Goal: Information Seeking & Learning: Compare options

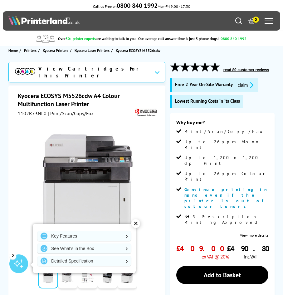
click at [137, 223] on div "✕" at bounding box center [136, 223] width 9 height 9
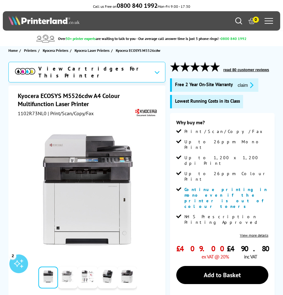
click at [65, 273] on link at bounding box center [68, 278] width 20 height 22
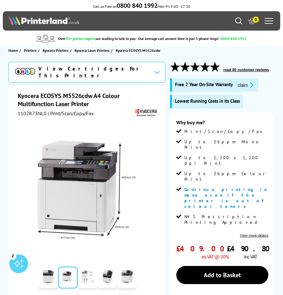
click at [88, 273] on link at bounding box center [88, 278] width 20 height 22
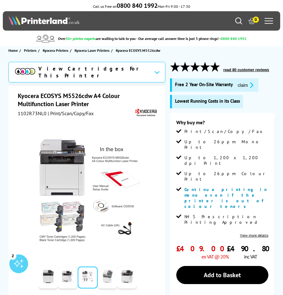
click at [107, 275] on link at bounding box center [108, 278] width 20 height 22
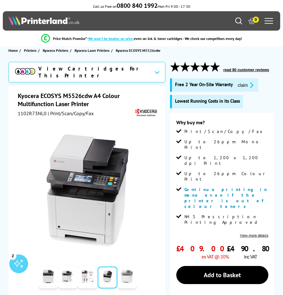
click at [124, 275] on link at bounding box center [127, 278] width 20 height 22
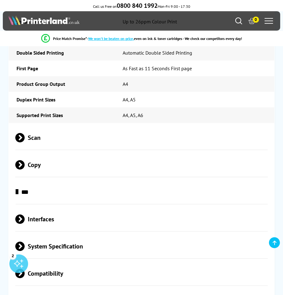
scroll to position [1275, 0]
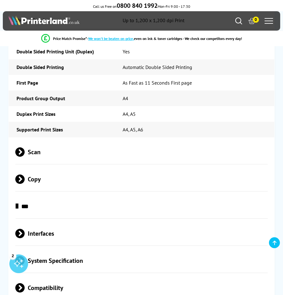
click at [27, 141] on span "Scan" at bounding box center [141, 152] width 252 height 23
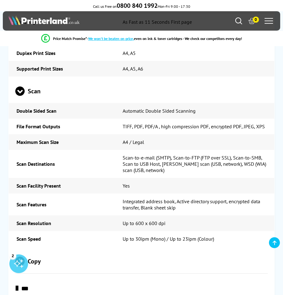
scroll to position [1338, 0]
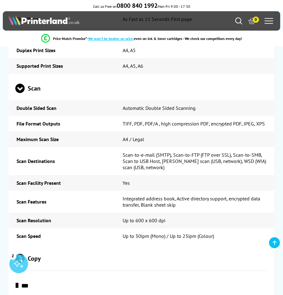
click at [37, 247] on span "Copy" at bounding box center [141, 258] width 252 height 23
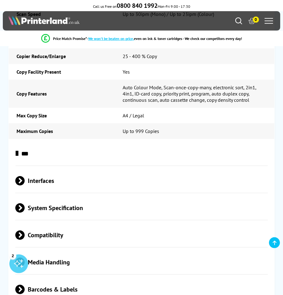
scroll to position [1561, 0]
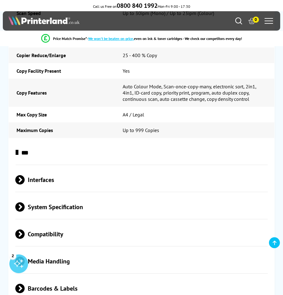
click at [15, 141] on div "***" at bounding box center [142, 153] width 266 height 24
click at [18, 148] on span at bounding box center [18, 152] width 0 height 9
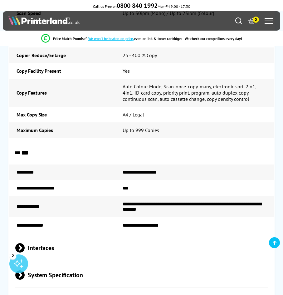
click at [18, 154] on span at bounding box center [16, 154] width 9 height 0
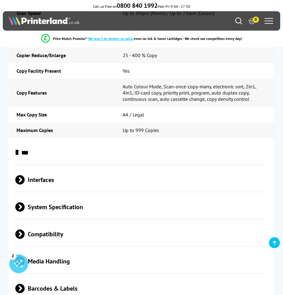
click at [25, 175] on span at bounding box center [25, 179] width 0 height 9
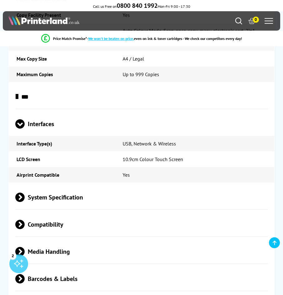
scroll to position [1625, 0]
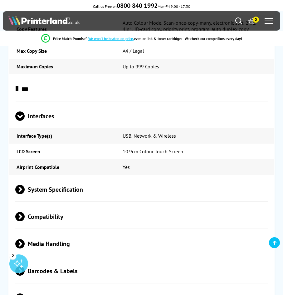
click at [25, 185] on span at bounding box center [25, 189] width 0 height 9
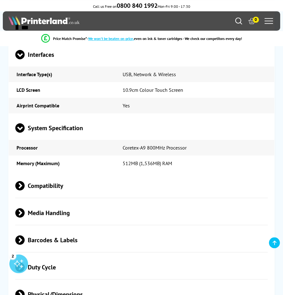
scroll to position [1689, 0]
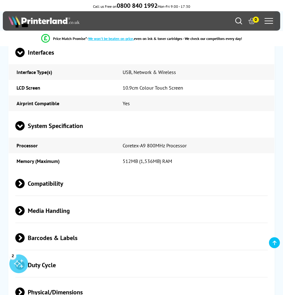
click at [13, 172] on div "Compatibility" at bounding box center [142, 184] width 266 height 24
click at [30, 172] on span "Compatibility" at bounding box center [141, 183] width 252 height 23
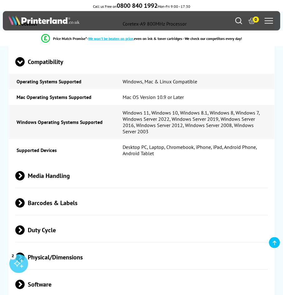
scroll to position [1816, 0]
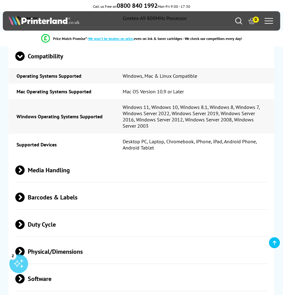
click at [25, 166] on span at bounding box center [25, 170] width 0 height 9
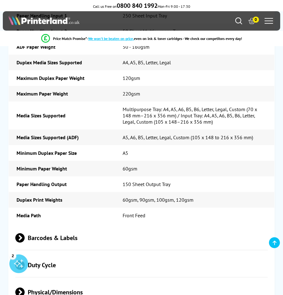
scroll to position [2007, 0]
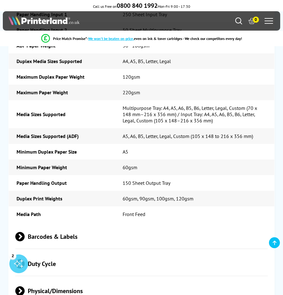
click at [27, 225] on span "Barcodes & Labels" at bounding box center [141, 236] width 252 height 23
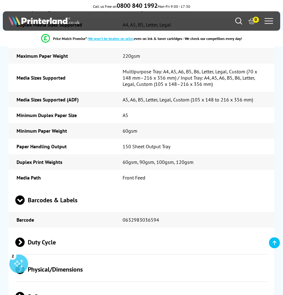
scroll to position [2071, 0]
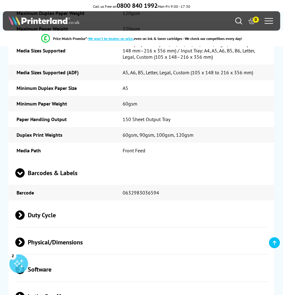
click at [42, 204] on span "Duty Cycle" at bounding box center [141, 215] width 252 height 23
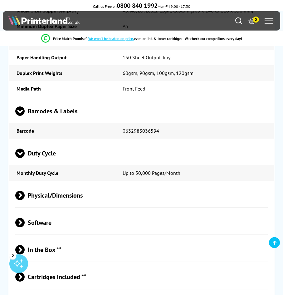
scroll to position [2135, 0]
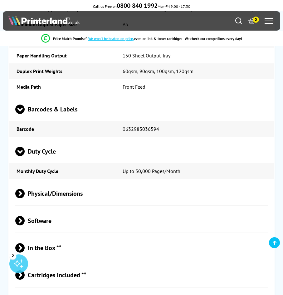
click at [29, 182] on span "Physical/Dimensions" at bounding box center [141, 193] width 252 height 23
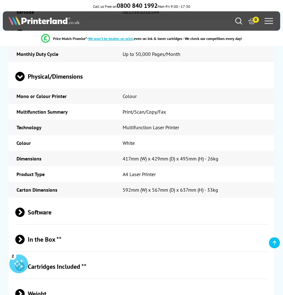
scroll to position [2262, 0]
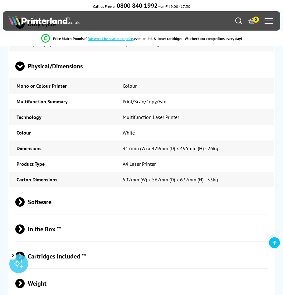
click at [43, 191] on span "Software" at bounding box center [141, 202] width 252 height 23
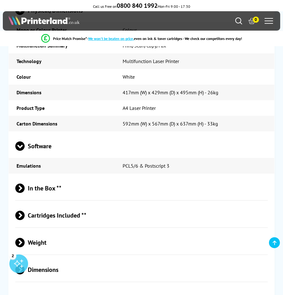
scroll to position [2326, 0]
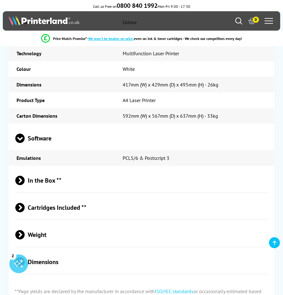
click at [35, 169] on span "In the Box **" at bounding box center [141, 180] width 252 height 23
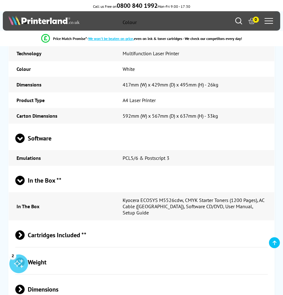
click at [50, 224] on span "Cartridges Included **" at bounding box center [141, 235] width 252 height 23
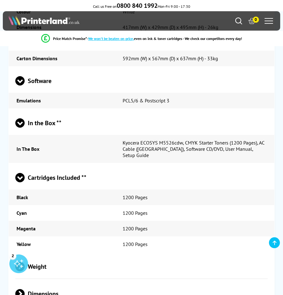
scroll to position [2422, 0]
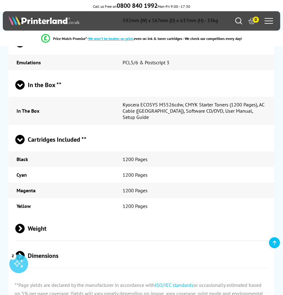
click at [25, 224] on span at bounding box center [25, 228] width 0 height 9
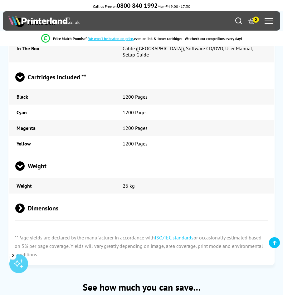
scroll to position [2485, 0]
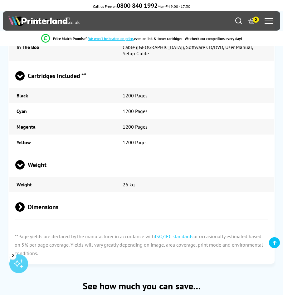
click at [28, 196] on span "Dimensions" at bounding box center [141, 207] width 252 height 23
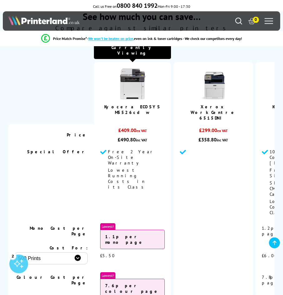
scroll to position [2804, 0]
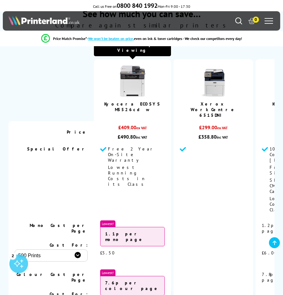
click at [15, 250] on select "500 Prints 1000 Prints 2000 Prints" at bounding box center [51, 256] width 73 height 12
click at [79, 250] on select "500 Prints 1000 Prints 2000 Prints" at bounding box center [51, 256] width 73 height 12
click at [15, 250] on select "500 Prints 1000 Prints 2000 Prints" at bounding box center [51, 256] width 73 height 12
select select "2000"
click option "2000 Prints" at bounding box center [0, 0] width 0 height 0
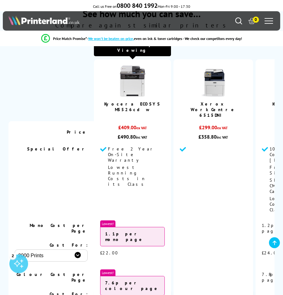
select select "2000"
click option "2000 Prints" at bounding box center [0, 0] width 0 height 0
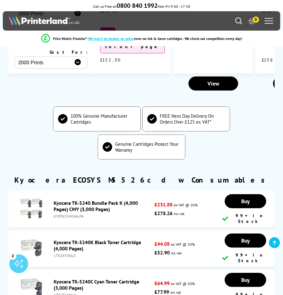
scroll to position [3059, 0]
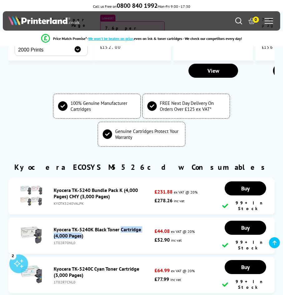
drag, startPoint x: 55, startPoint y: 134, endPoint x: 107, endPoint y: 136, distance: 51.9
click at [107, 226] on div "Kyocera TK-5240K Black Toner Cartridge (4,000 Pages) 1T02R70NL0" at bounding box center [103, 235] width 104 height 19
copy link "Kyocera TK-5240K Black"
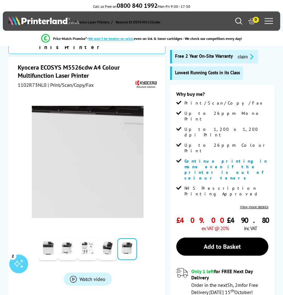
scroll to position [64, 0]
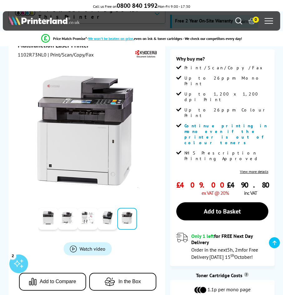
click at [49, 279] on span "Add to Compare" at bounding box center [58, 282] width 37 height 6
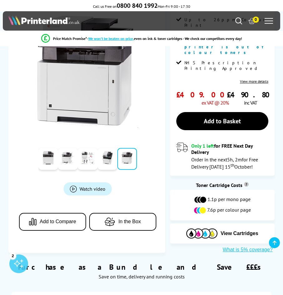
scroll to position [191, 0]
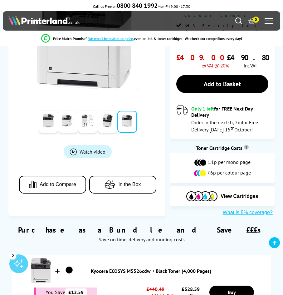
click at [36, 181] on icon "button" at bounding box center [34, 185] width 11 height 8
click at [267, 21] on span at bounding box center [269, 21] width 8 height 1
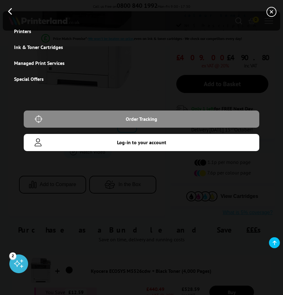
click at [271, 13] on icon "button" at bounding box center [272, 12] width 10 height 10
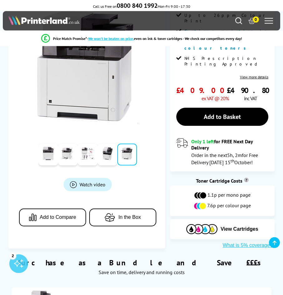
scroll to position [159, 0]
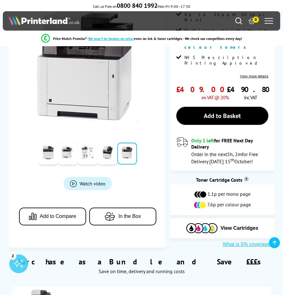
click at [41, 208] on button "Add to Compare" at bounding box center [52, 217] width 67 height 18
click at [33, 212] on icon "button" at bounding box center [34, 216] width 11 height 8
click at [32, 212] on icon "button" at bounding box center [34, 216] width 11 height 8
drag, startPoint x: 32, startPoint y: 184, endPoint x: 44, endPoint y: 183, distance: 11.6
click at [33, 212] on icon "button" at bounding box center [34, 216] width 11 height 8
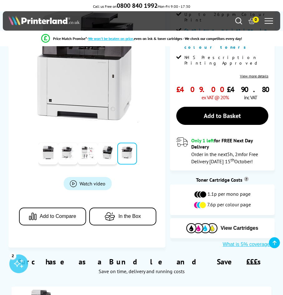
click at [46, 214] on span "Add to Compare" at bounding box center [58, 217] width 37 height 6
click at [47, 214] on span "Add to Compare" at bounding box center [58, 217] width 37 height 6
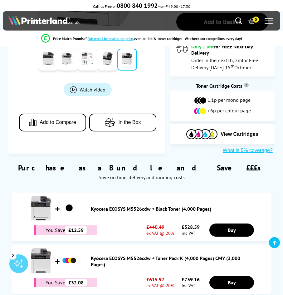
scroll to position [255, 0]
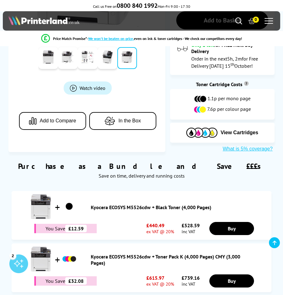
drag, startPoint x: 31, startPoint y: 266, endPoint x: 23, endPoint y: 266, distance: 8.1
click at [19, 266] on div "2" at bounding box center [18, 264] width 19 height 19
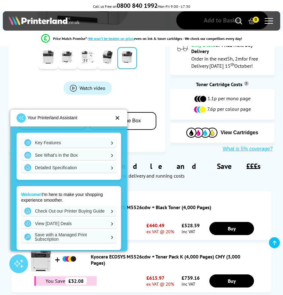
click at [14, 260] on div at bounding box center [18, 264] width 19 height 19
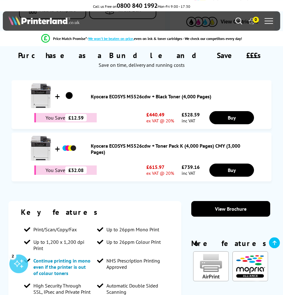
scroll to position [414, 0]
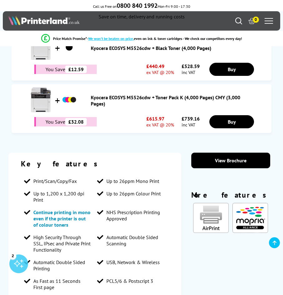
click at [274, 242] on icon at bounding box center [275, 243] width 4 height 5
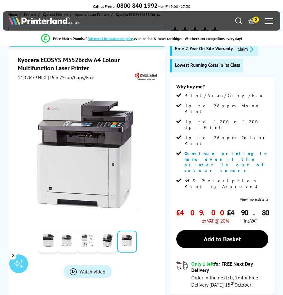
scroll to position [0, 0]
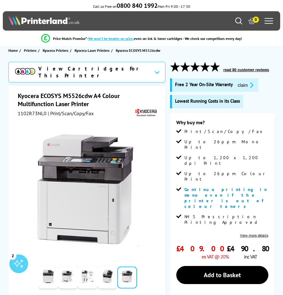
click at [53, 23] on img at bounding box center [43, 20] width 71 height 10
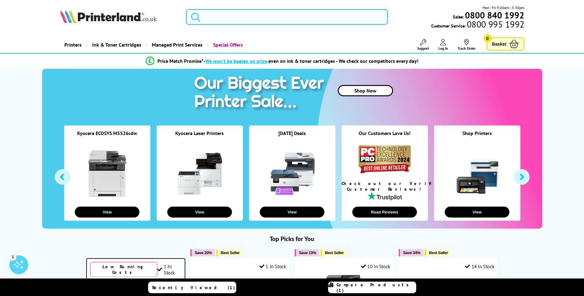
click at [236, 16] on input "search" at bounding box center [287, 17] width 202 height 16
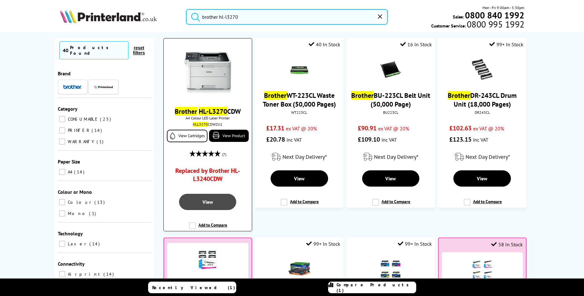
scroll to position [75, 0]
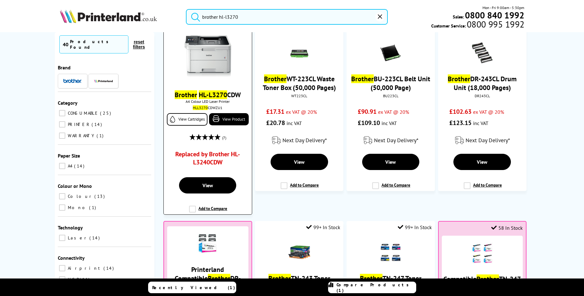
type input "brother hl-l3270"
click at [208, 208] on label "Add to Compare" at bounding box center [208, 212] width 38 height 12
click at [0, 0] on input "Add to Compare" at bounding box center [0, 0] width 0 height 0
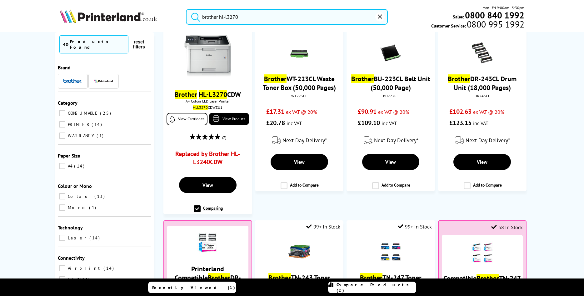
click at [283, 286] on span "Compare Products (2)" at bounding box center [375, 287] width 79 height 11
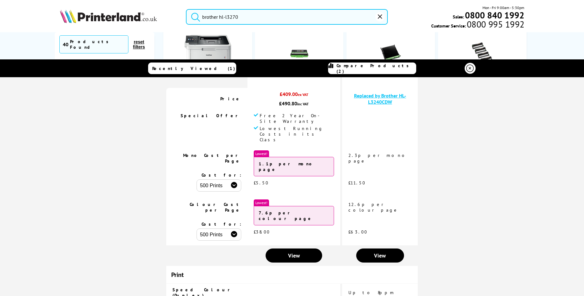
scroll to position [0, 0]
